Goal: Information Seeking & Learning: Learn about a topic

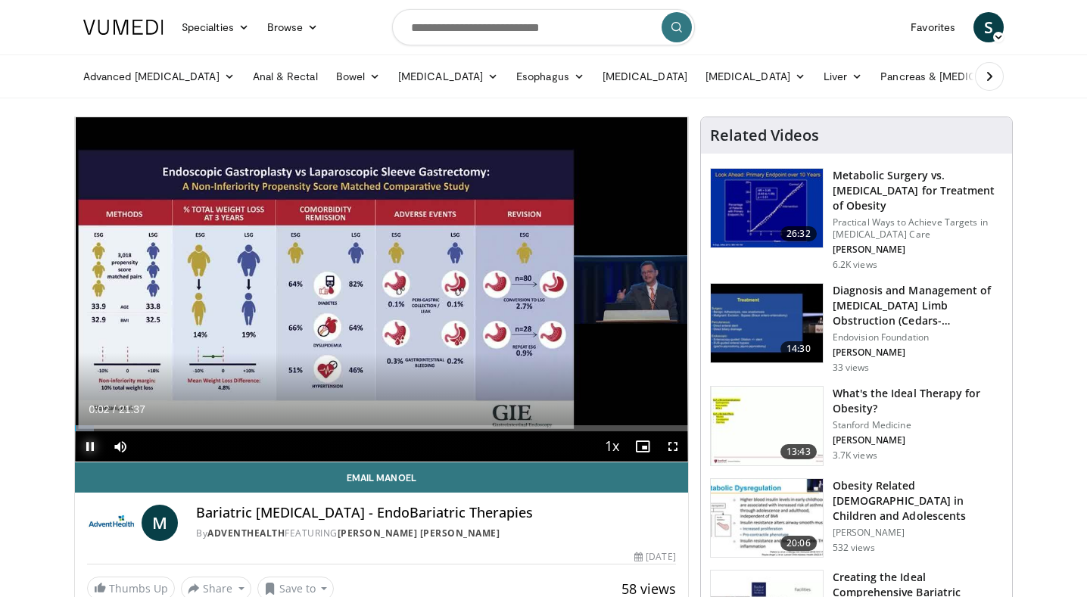
click at [90, 444] on span "Video Player" at bounding box center [90, 446] width 30 height 30
click at [532, 25] on input "Search topics, interventions" at bounding box center [543, 27] width 303 height 36
type input "****"
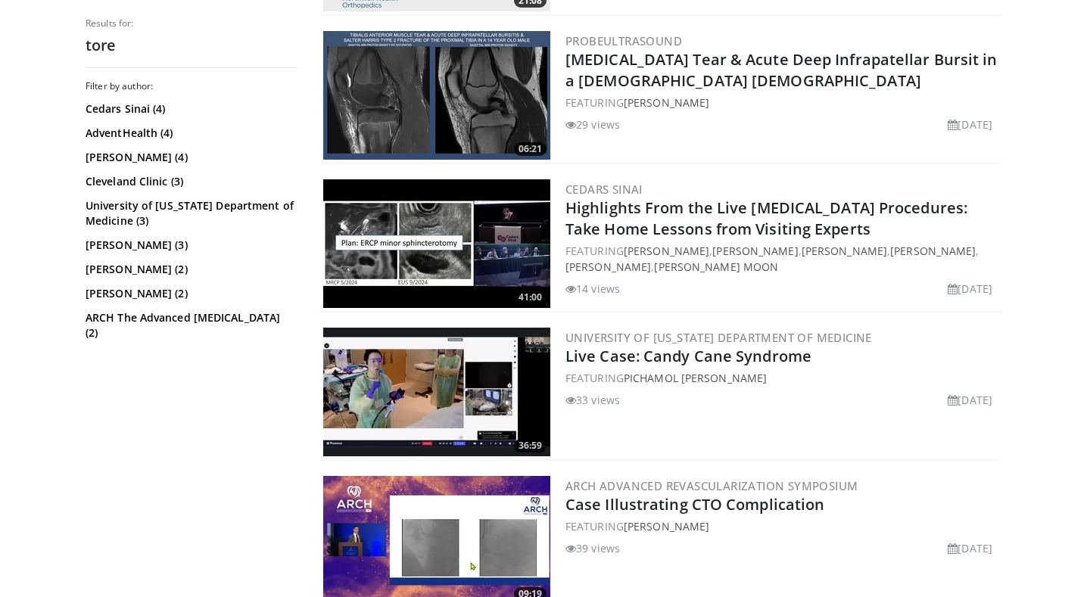
scroll to position [3635, 0]
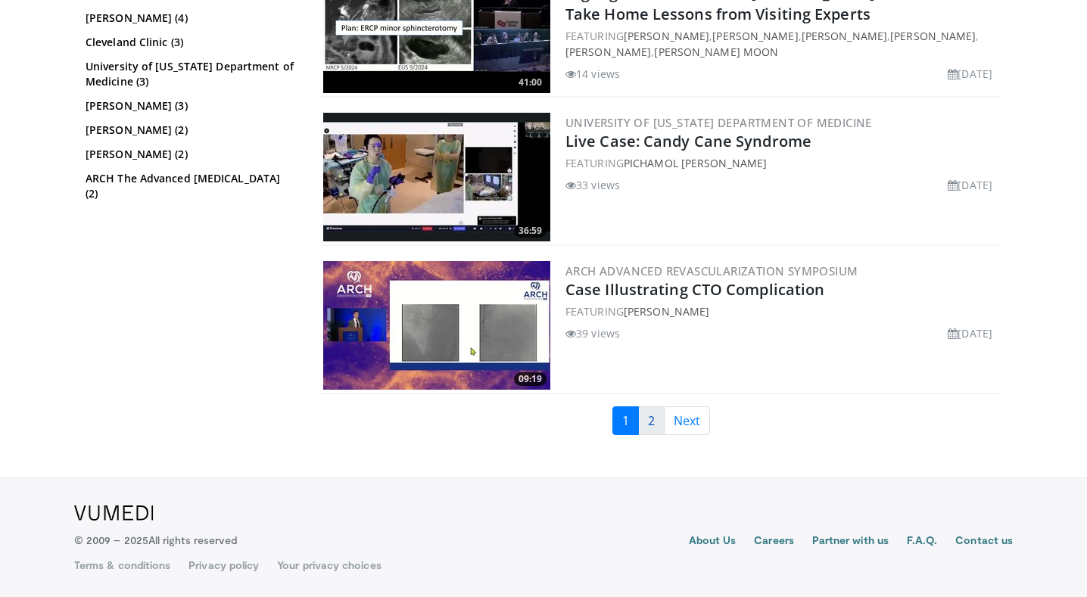
click at [645, 417] on link "2" at bounding box center [651, 420] width 26 height 29
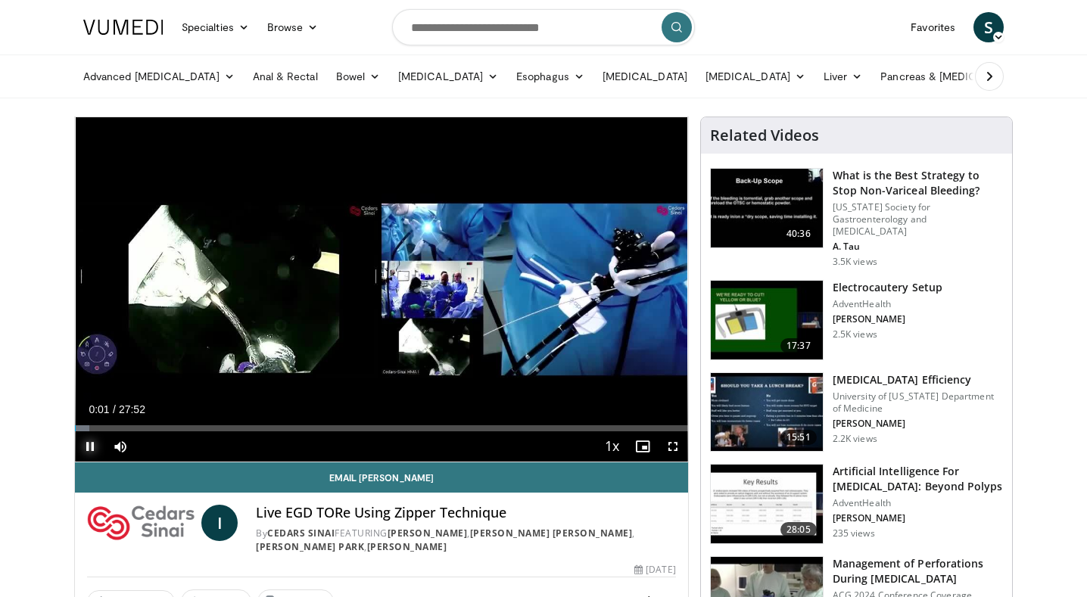
click at [90, 443] on span "Video Player" at bounding box center [90, 446] width 30 height 30
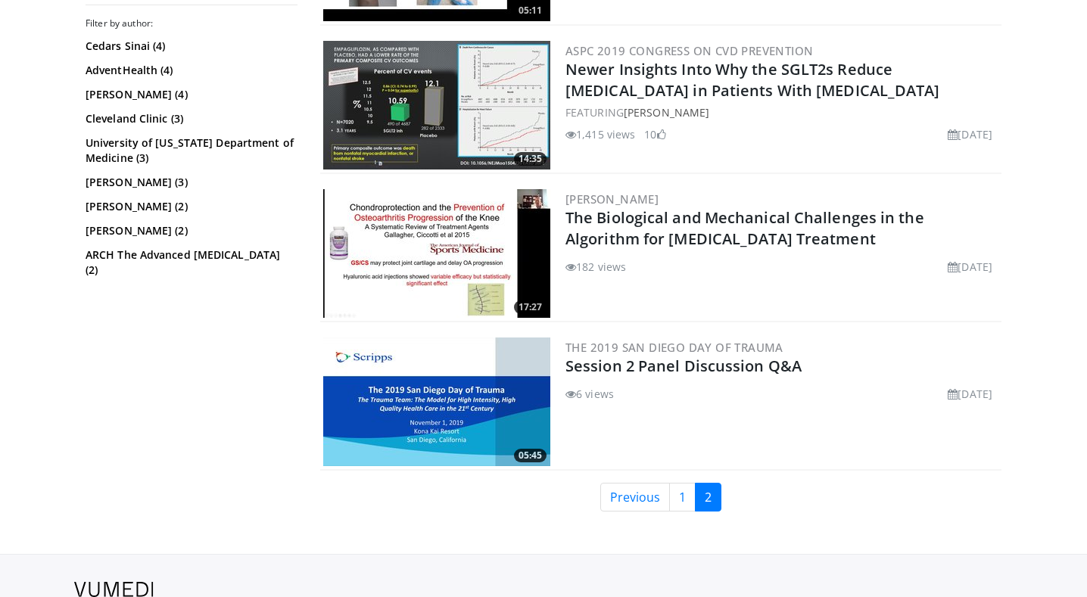
scroll to position [2357, 0]
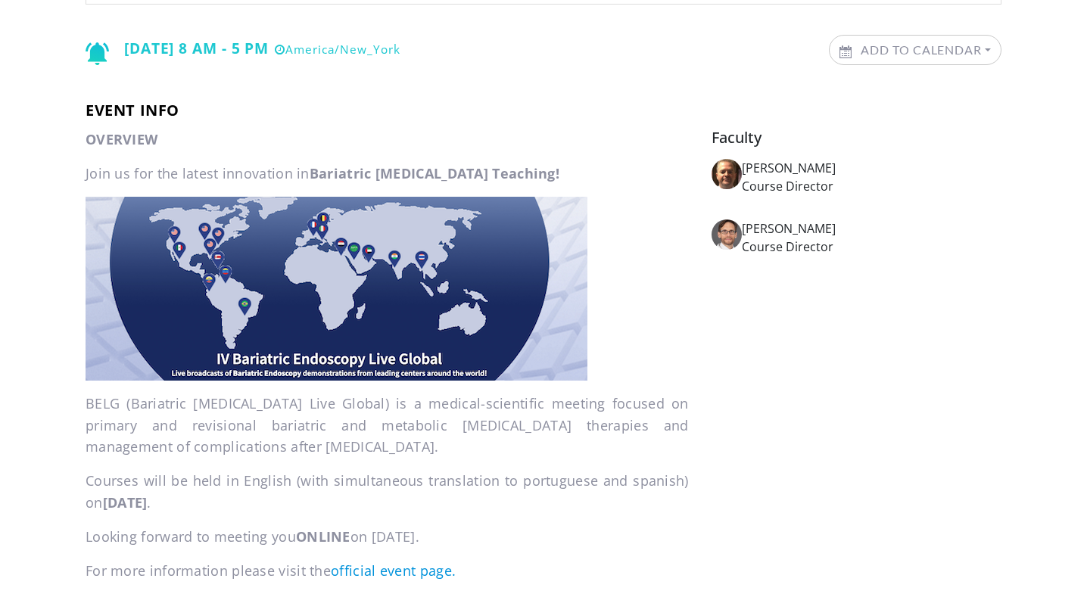
scroll to position [303, 0]
